Goal: Task Accomplishment & Management: Complete application form

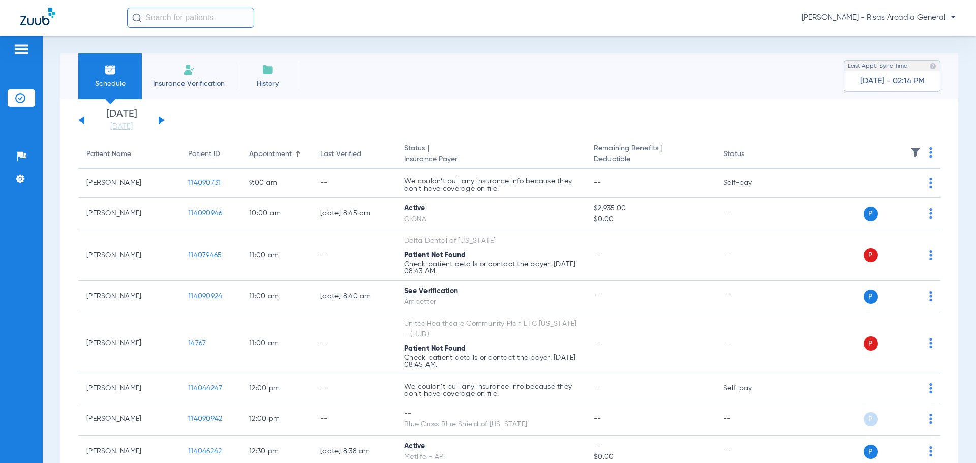
click at [190, 80] on span "Insurance Verification" at bounding box center [189, 84] width 79 height 10
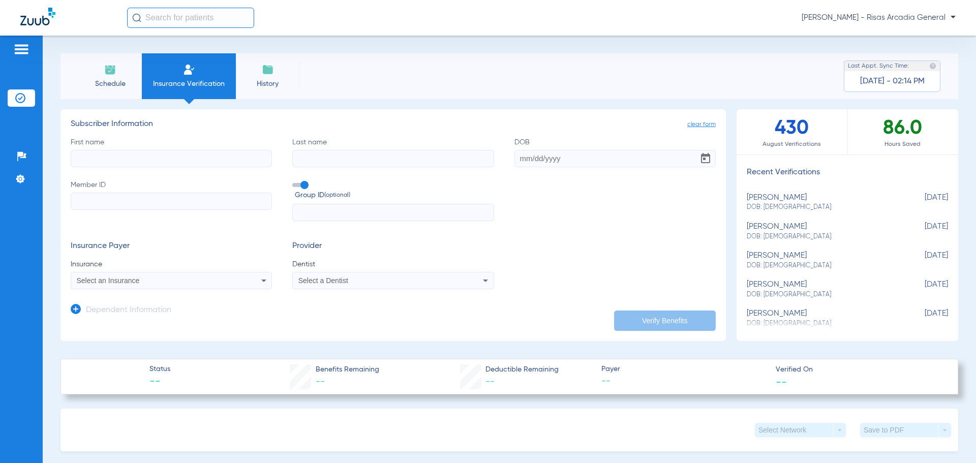
click at [110, 156] on input "First name" at bounding box center [171, 158] width 201 height 17
type input "LESLEY"
click at [349, 153] on input "Last name" at bounding box center [392, 158] width 201 height 17
type input "HERNANDEZ"
click at [518, 162] on input "DOB" at bounding box center [615, 158] width 201 height 17
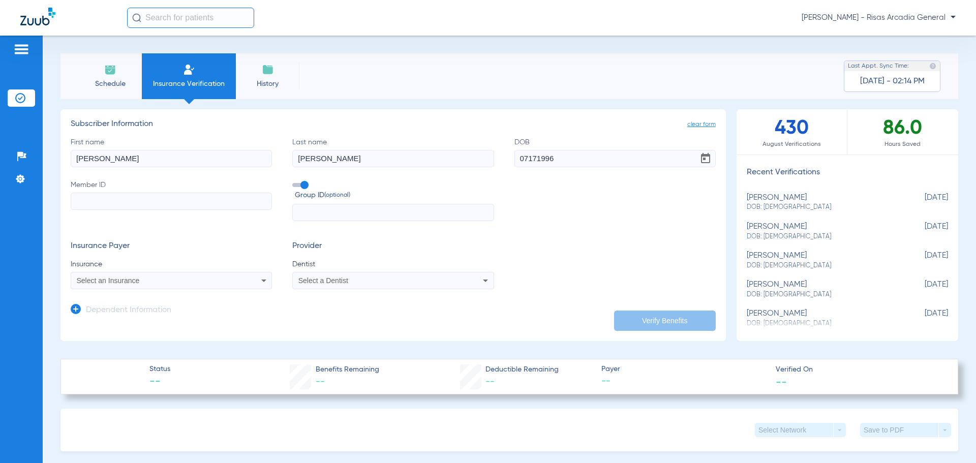
type input "07/17/1996"
click at [152, 195] on input "Member ID" at bounding box center [171, 201] width 201 height 17
type input "99D852796264"
click at [86, 287] on div "Select an Insurance" at bounding box center [171, 281] width 200 height 12
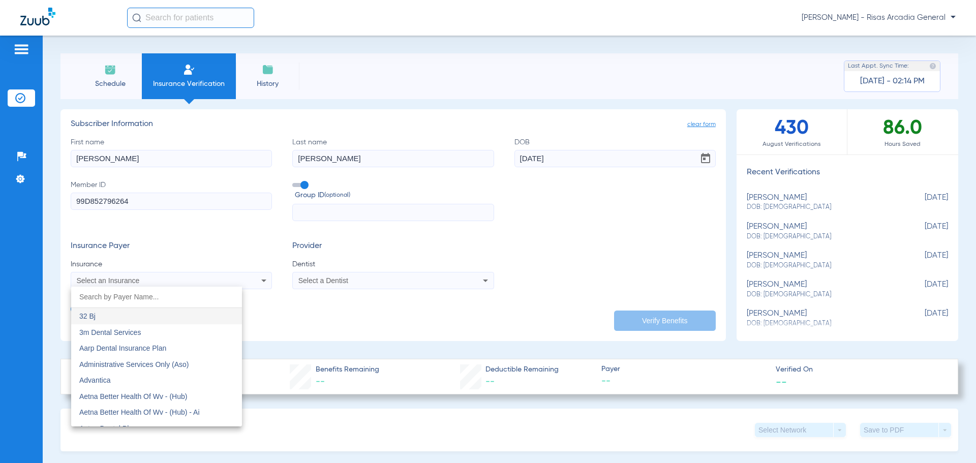
click at [157, 297] on input "dropdown search" at bounding box center [156, 297] width 171 height 21
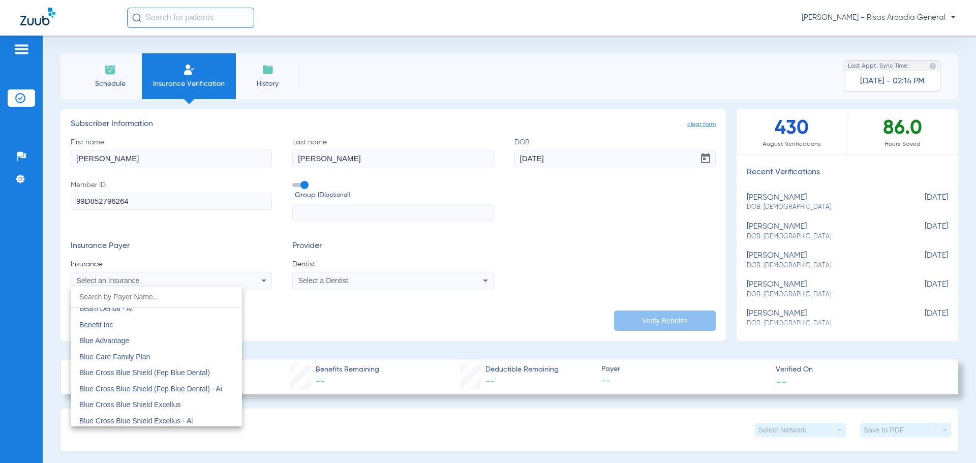
scroll to position [712, 0]
click at [115, 367] on mat-option "Blue Cross Blue Shield Of [US_STATE]" at bounding box center [156, 373] width 171 height 16
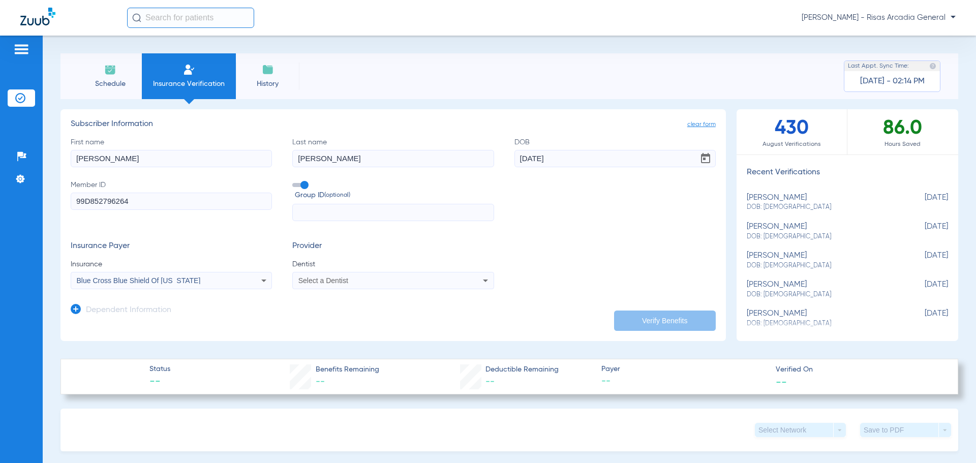
click at [320, 279] on span "Select a Dentist" at bounding box center [323, 281] width 50 height 8
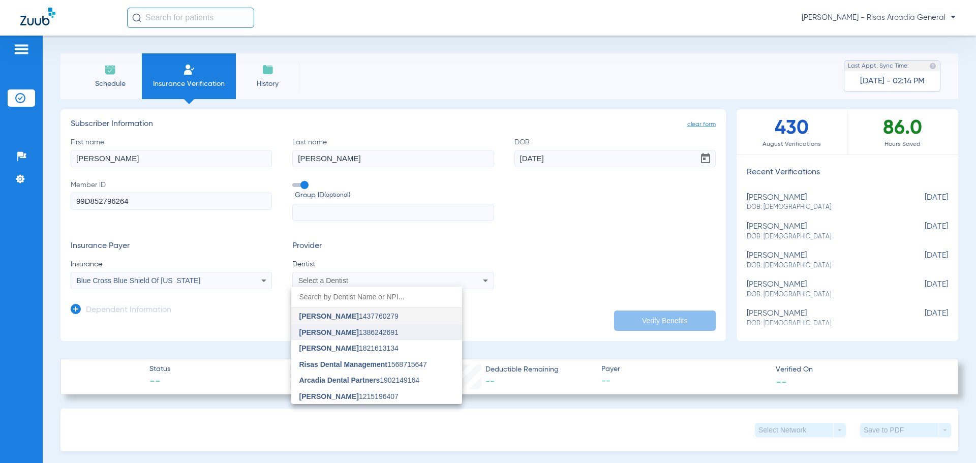
click at [324, 327] on mat-option "Shawn Maule 1386242691" at bounding box center [376, 332] width 171 height 16
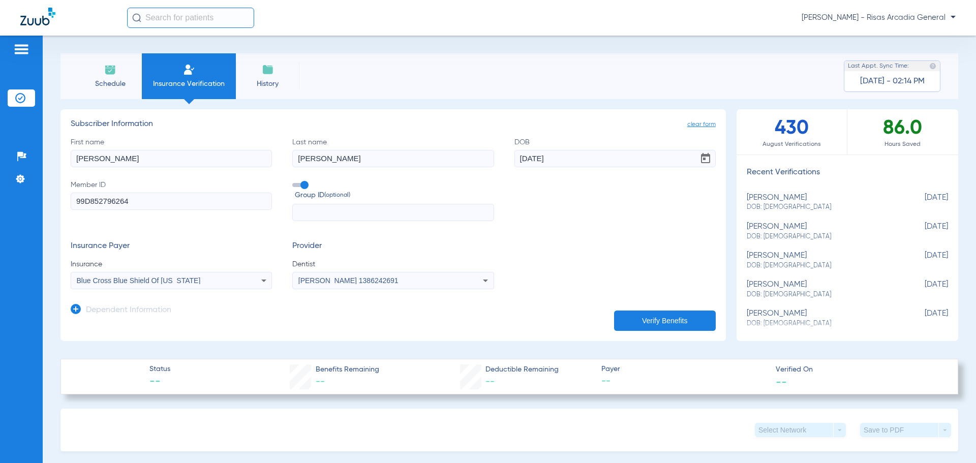
click at [638, 322] on button "Verify Benefits" at bounding box center [665, 321] width 102 height 20
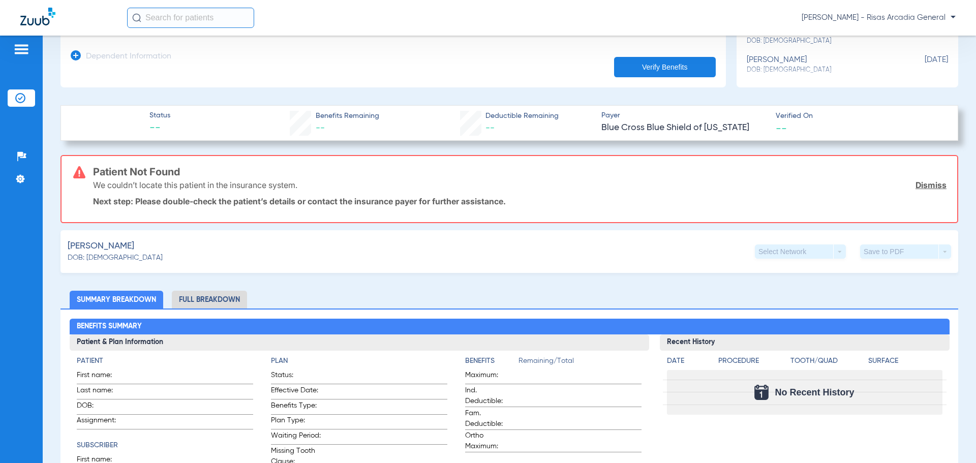
scroll to position [254, 0]
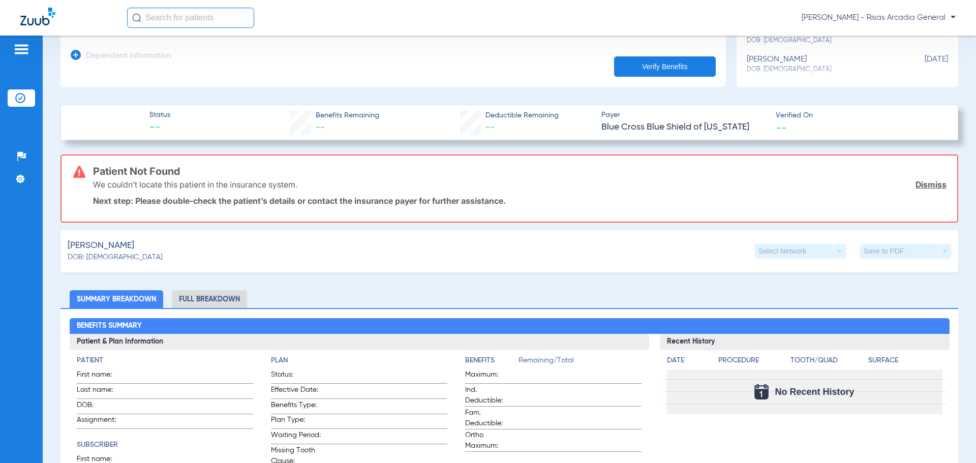
click at [194, 302] on li "Full Breakdown" at bounding box center [209, 299] width 75 height 18
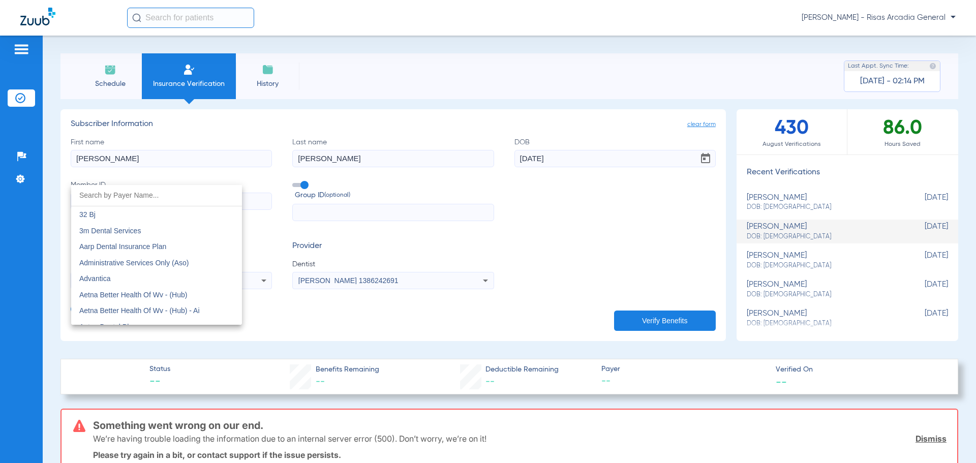
scroll to position [886, 0]
